Goal: Navigation & Orientation: Go to known website

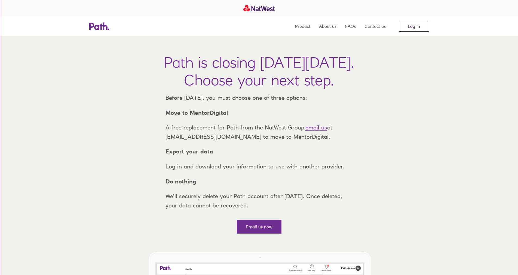
click at [414, 29] on link "Log in" at bounding box center [414, 26] width 30 height 11
click at [407, 26] on link "Log in" at bounding box center [414, 26] width 30 height 11
